Goal: Task Accomplishment & Management: Complete application form

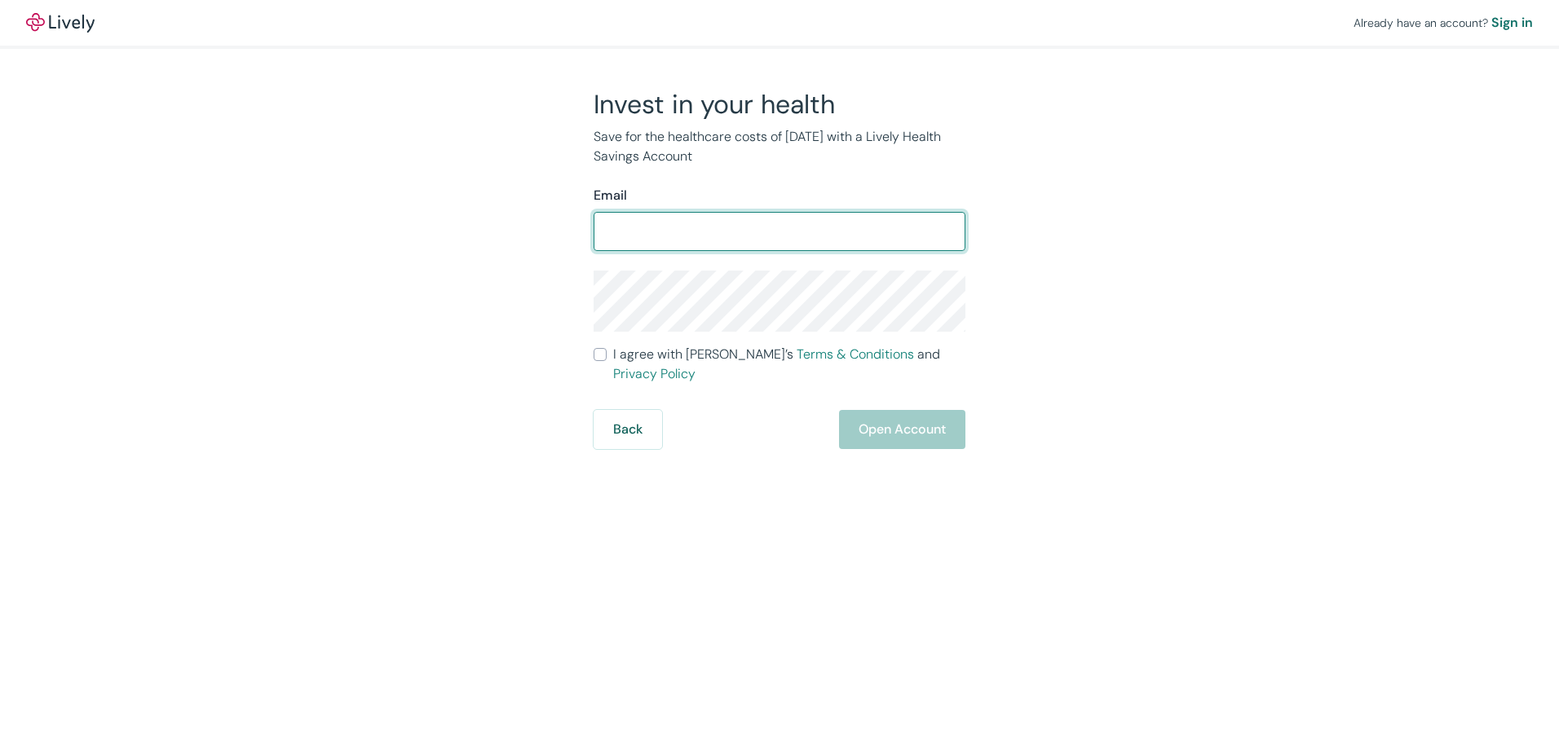
click at [661, 235] on input "Email" at bounding box center [779, 231] width 372 height 33
type input "[EMAIL_ADDRESS][DOMAIN_NAME]"
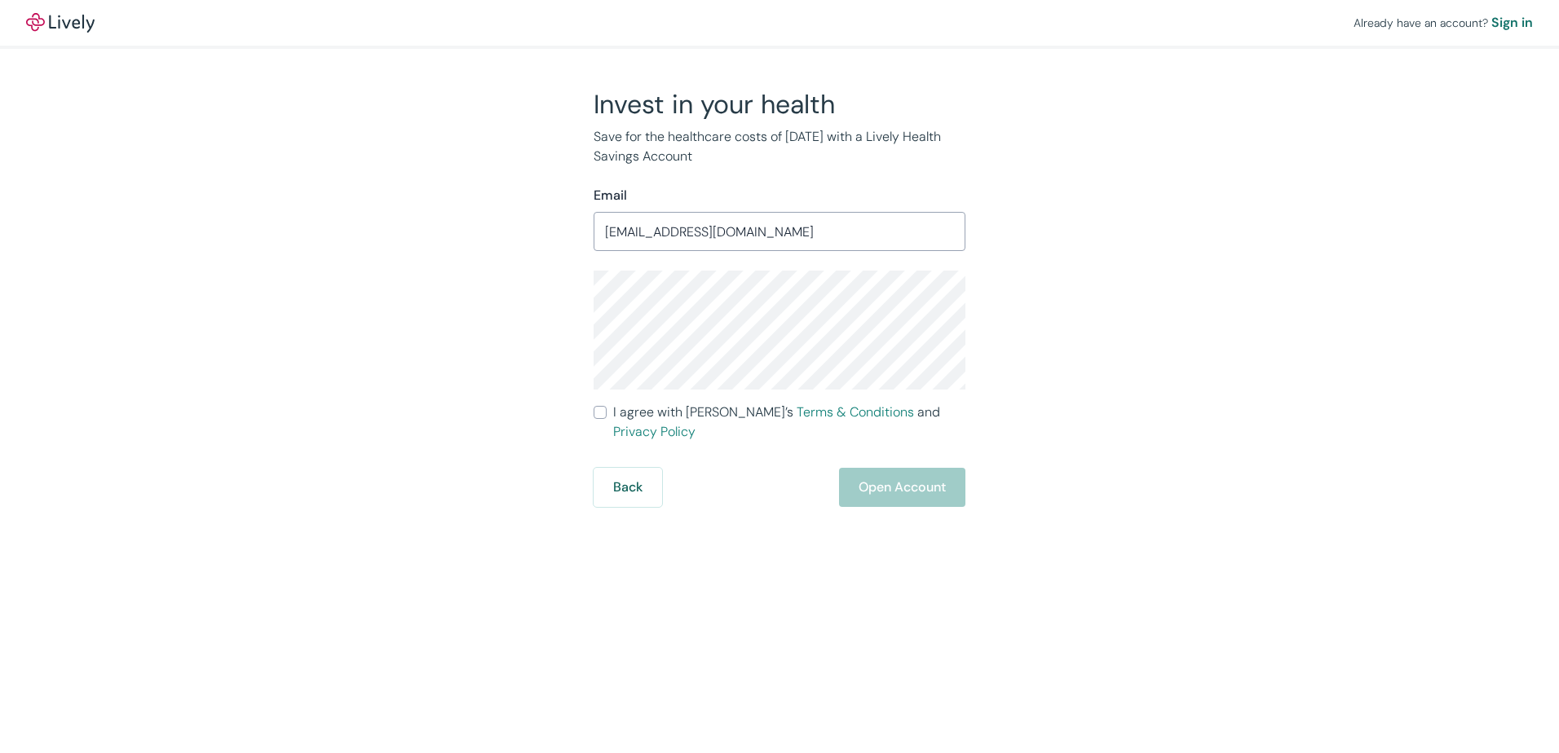
click at [432, 348] on div "Invest in your health Save for the healthcare costs of [DATE] with a Lively Hea…" at bounding box center [769, 297] width 783 height 419
click at [506, 405] on div "Invest in your health Save for the healthcare costs of [DATE] with a Lively Hea…" at bounding box center [769, 297] width 783 height 419
click at [595, 410] on input "I agree with Lively’s Terms & Conditions and Privacy Policy" at bounding box center [599, 412] width 13 height 13
checkbox input "true"
click at [914, 478] on button "Open Account" at bounding box center [902, 487] width 126 height 39
